Goal: Information Seeking & Learning: Learn about a topic

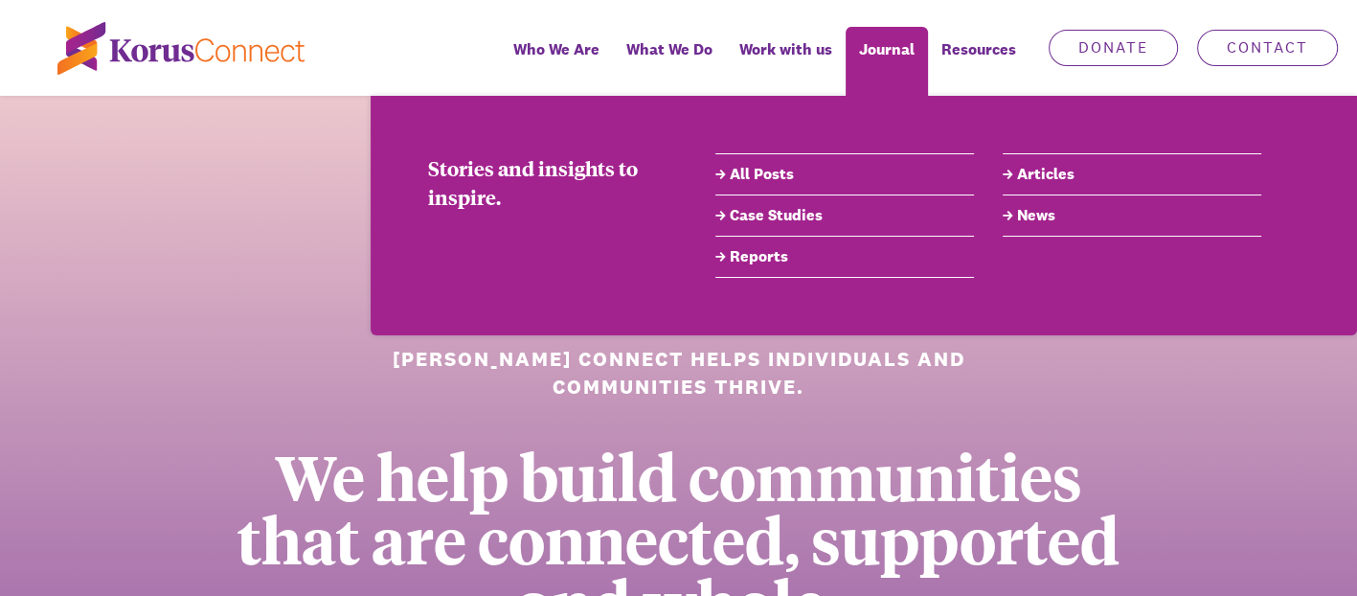
click at [779, 175] on link "All Posts" at bounding box center [845, 174] width 259 height 23
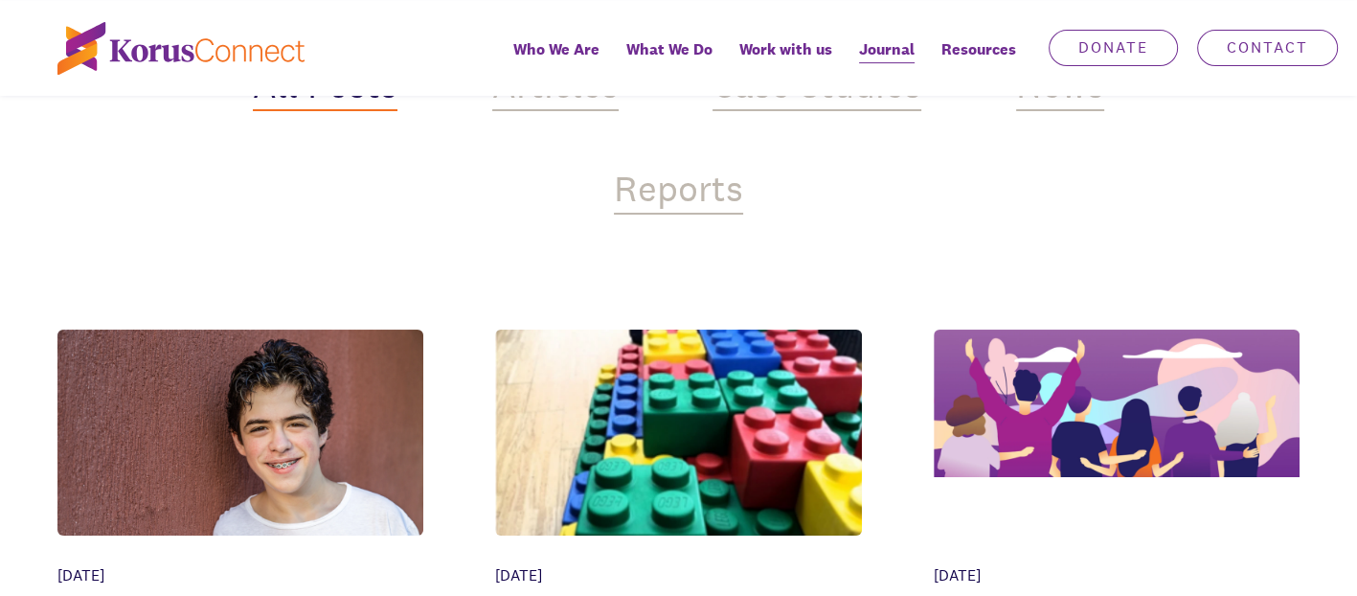
scroll to position [862, 0]
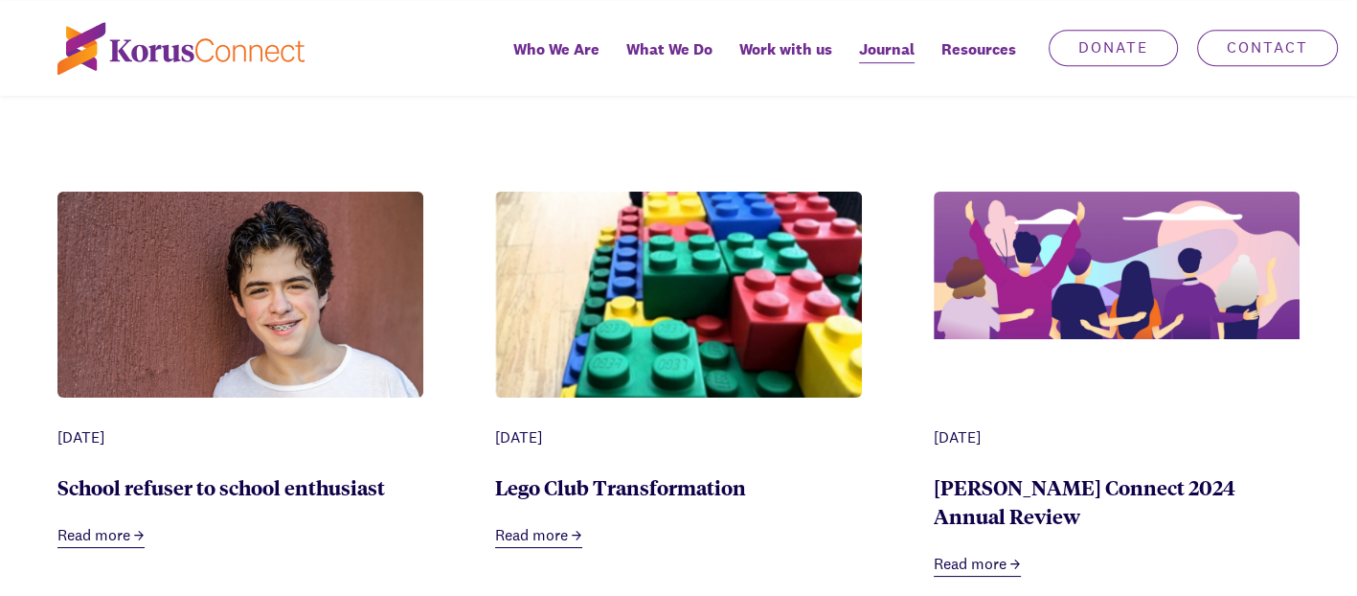
click at [97, 524] on link "Read more" at bounding box center [100, 536] width 87 height 24
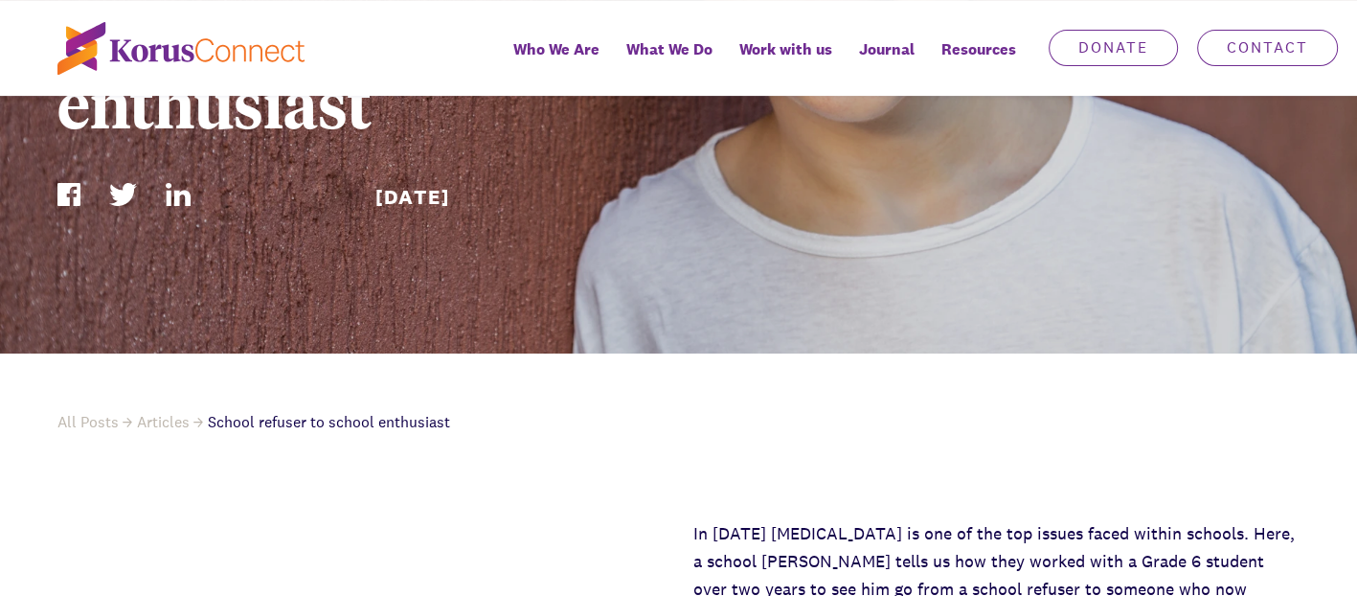
scroll to position [317, 0]
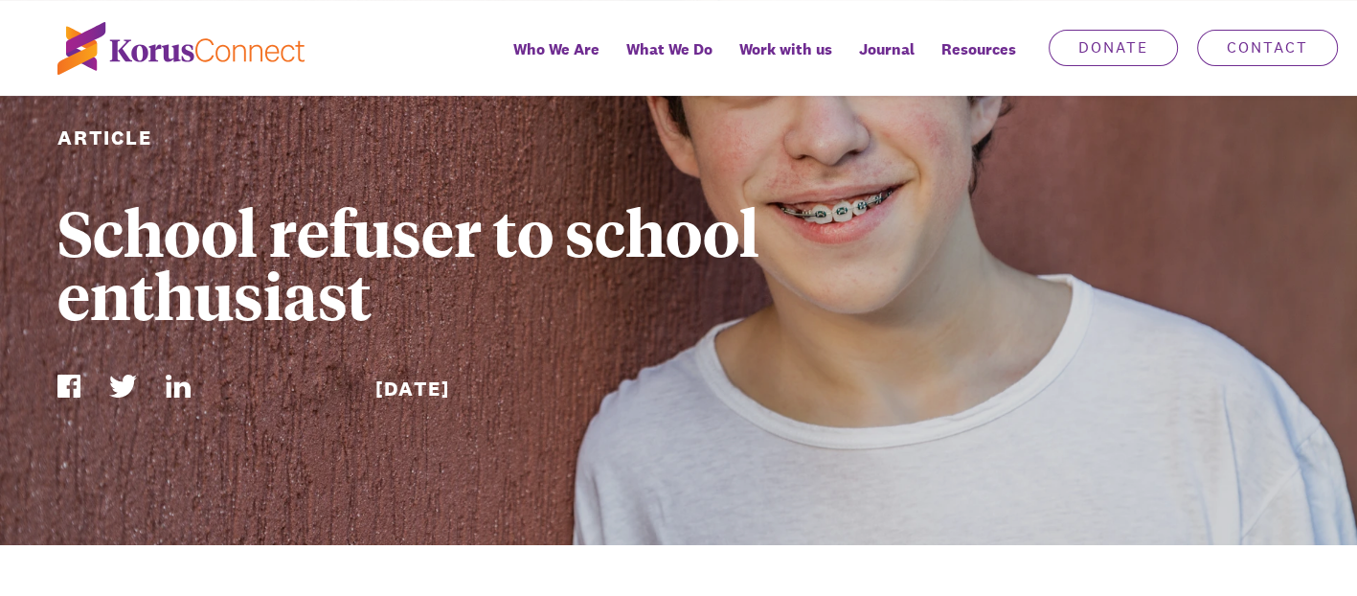
scroll to position [862, 0]
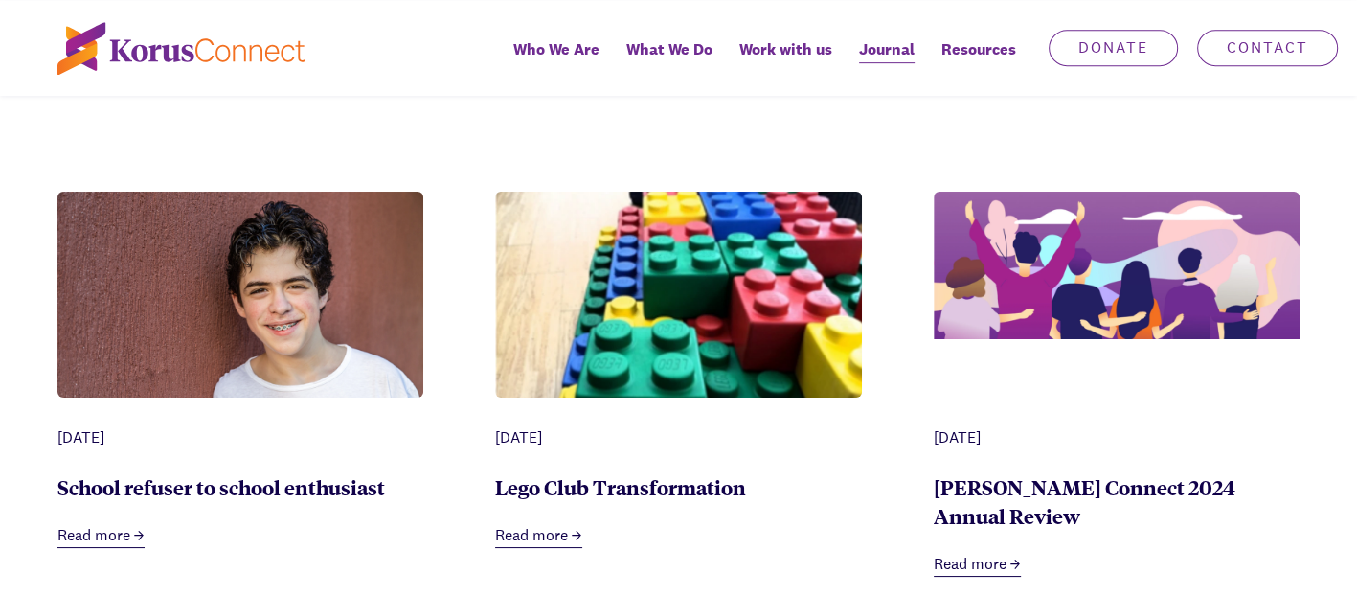
click at [528, 524] on link "Read more" at bounding box center [538, 536] width 87 height 24
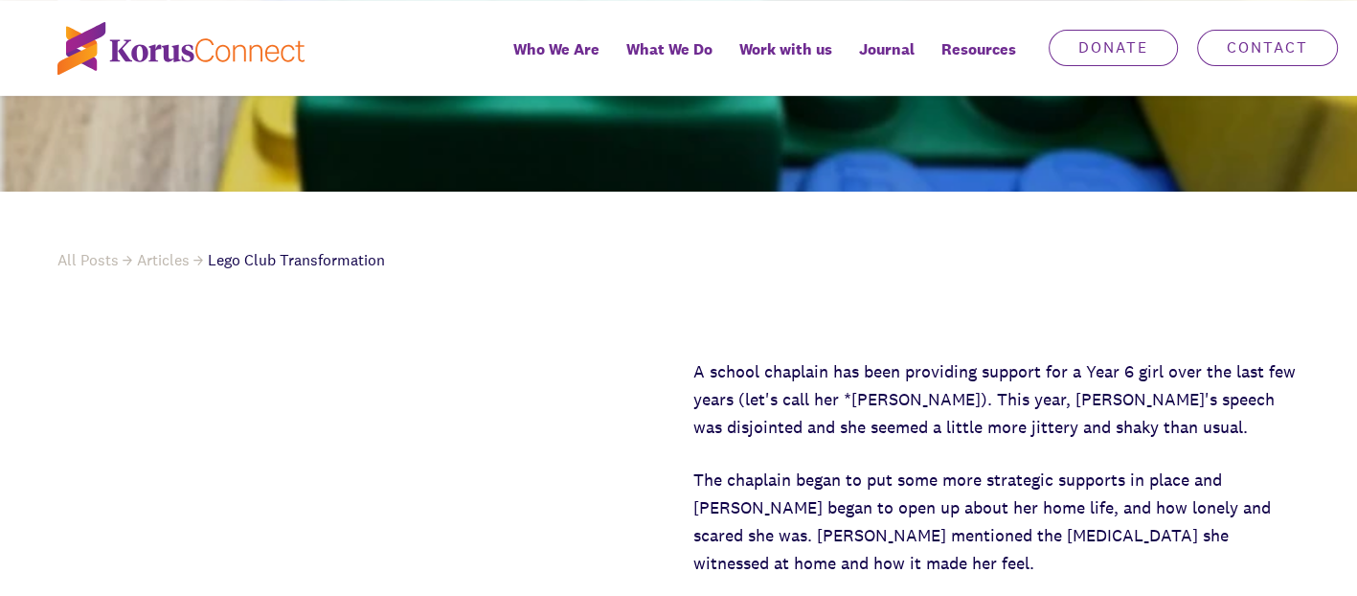
scroll to position [287, 0]
